Goal: Check status: Check status

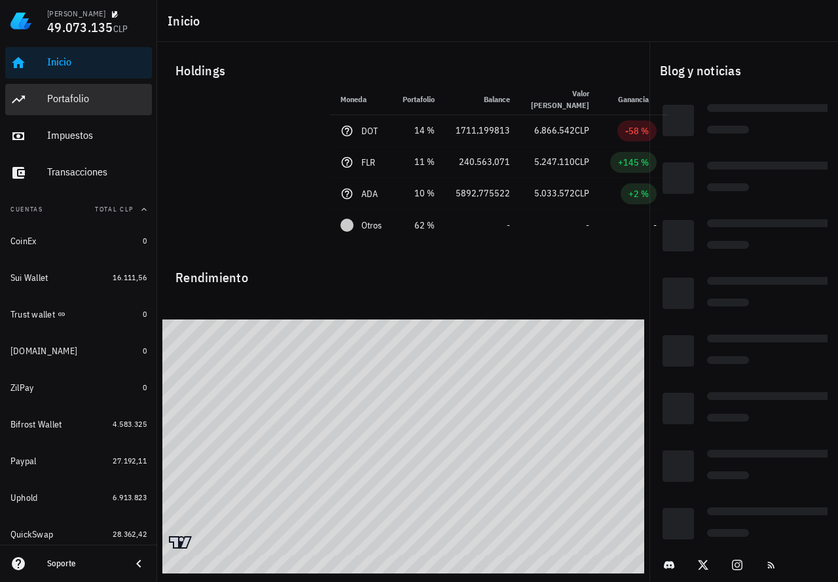
click at [65, 93] on div "Portafolio" at bounding box center [96, 98] width 99 height 12
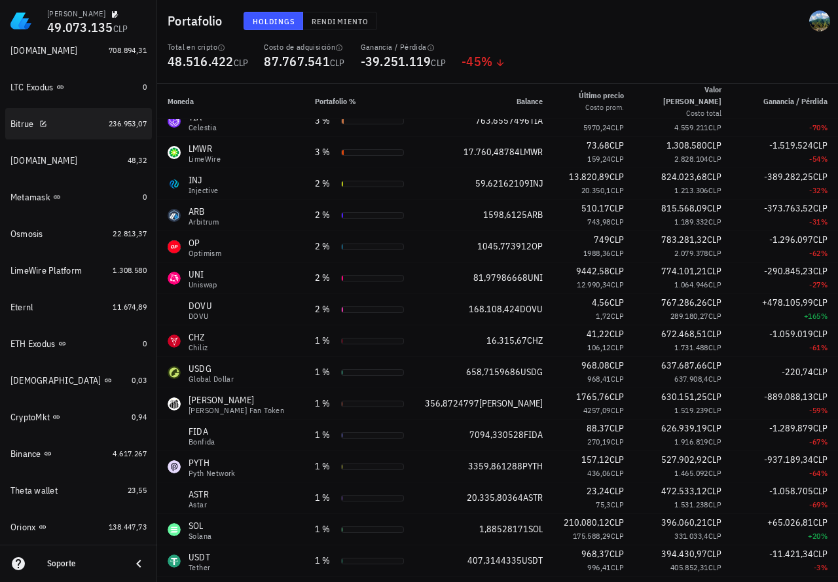
scroll to position [885, 0]
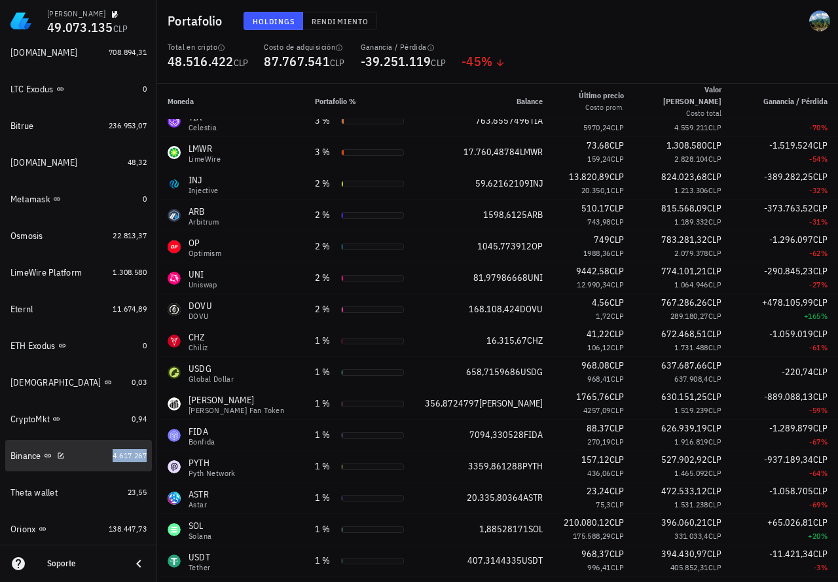
click at [122, 454] on span "4.617.267" at bounding box center [130, 455] width 34 height 10
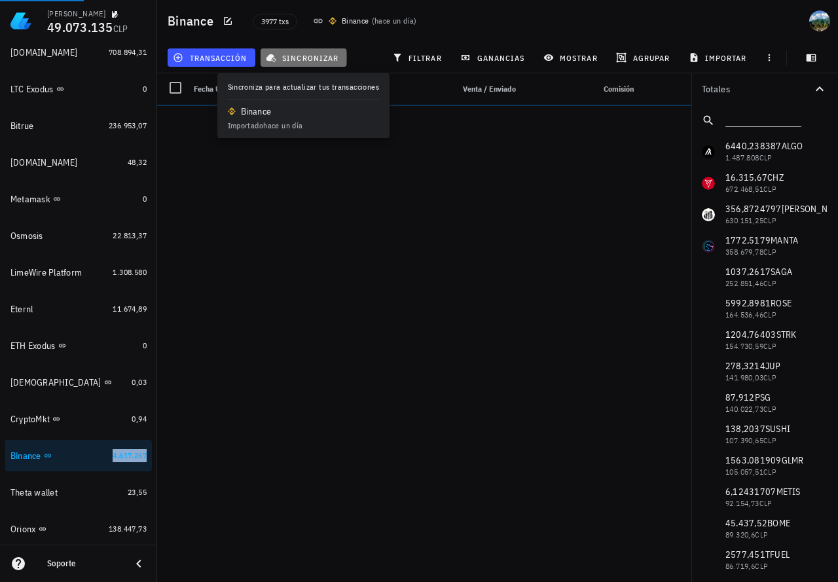
click at [298, 58] on span "sincronizar" at bounding box center [303, 57] width 70 height 10
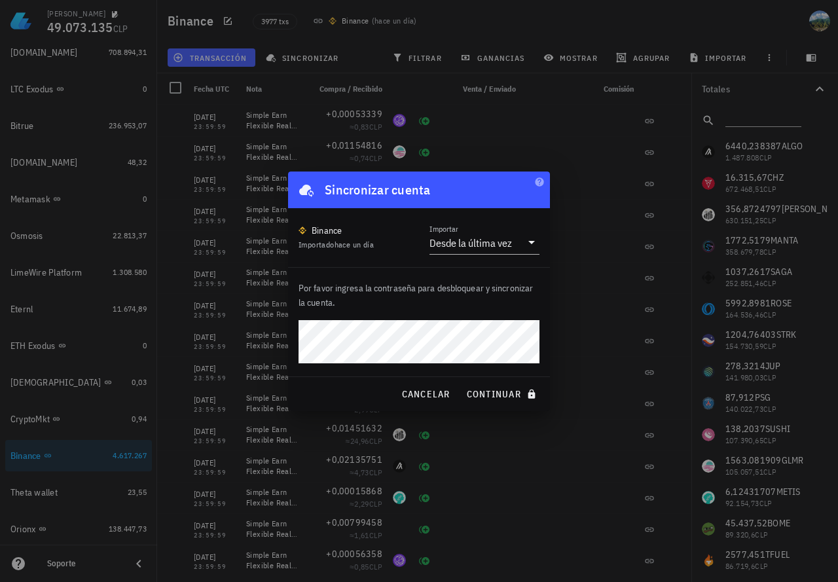
click at [461, 382] on button "continuar" at bounding box center [503, 394] width 84 height 24
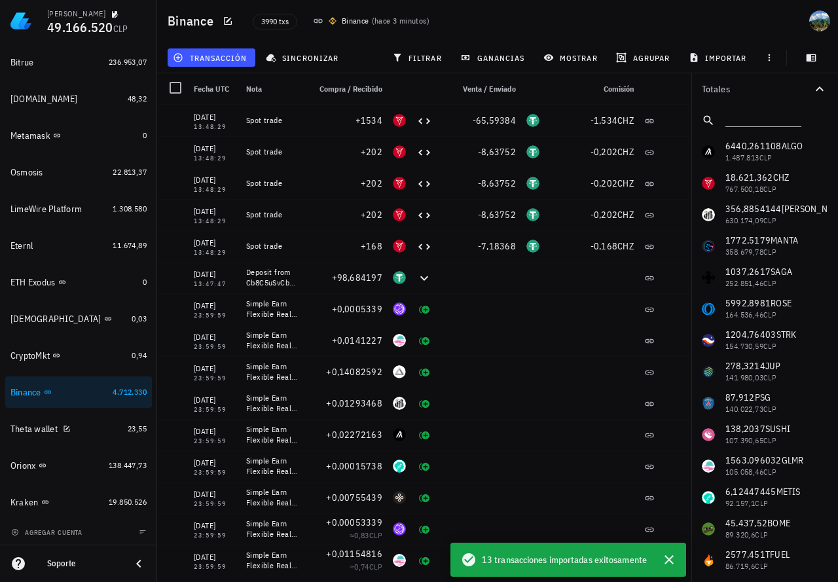
scroll to position [950, 0]
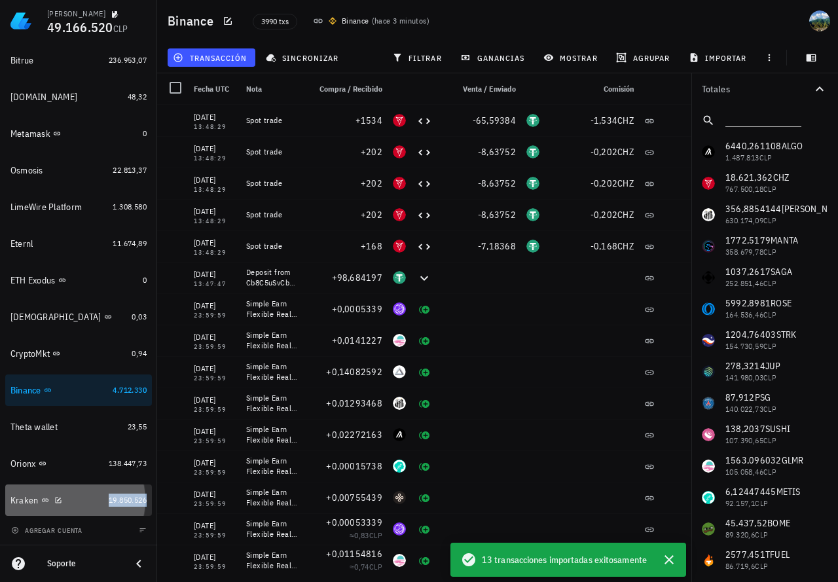
click at [109, 500] on span "19.850.526" at bounding box center [128, 500] width 38 height 10
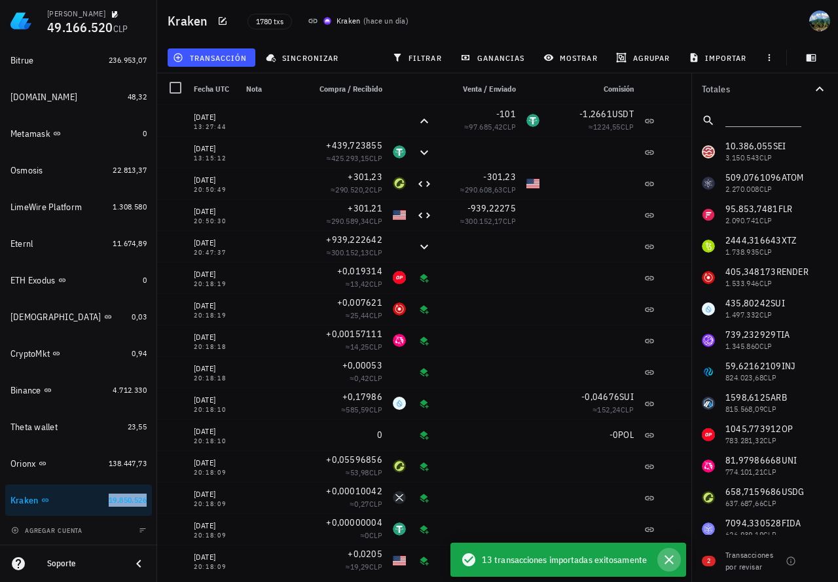
drag, startPoint x: 665, startPoint y: 561, endPoint x: 591, endPoint y: 540, distance: 77.7
click at [665, 561] on icon "button" at bounding box center [669, 560] width 16 height 16
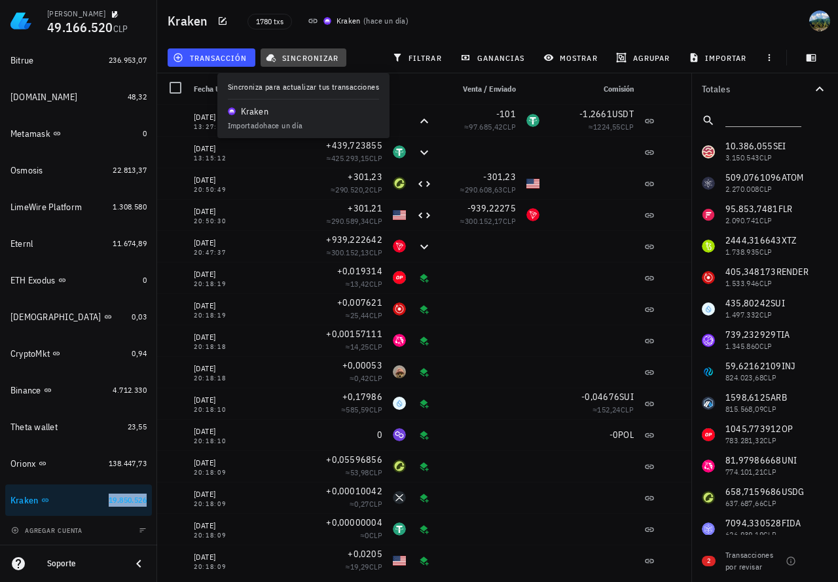
click at [302, 58] on span "sincronizar" at bounding box center [303, 57] width 70 height 10
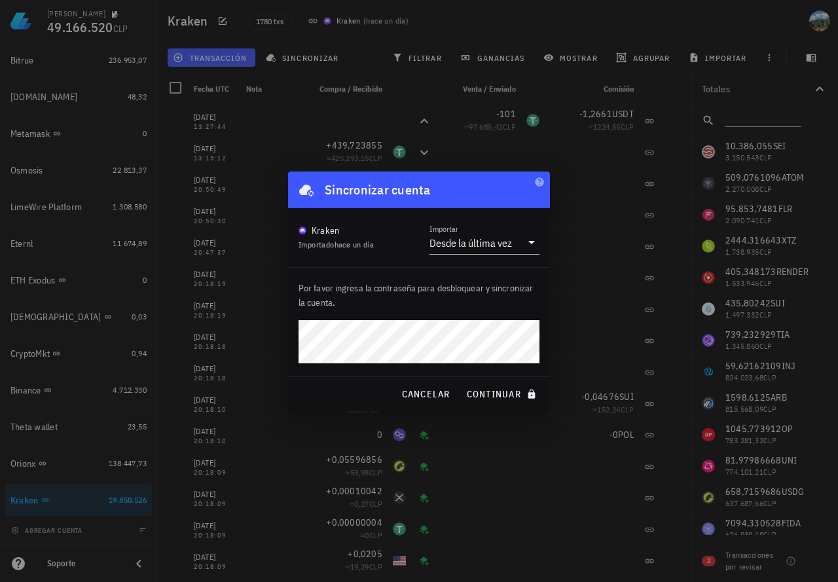
click at [461, 382] on button "continuar" at bounding box center [503, 394] width 84 height 24
